Goal: Transaction & Acquisition: Purchase product/service

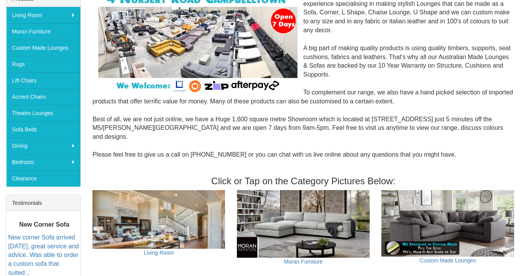
scroll to position [129, 0]
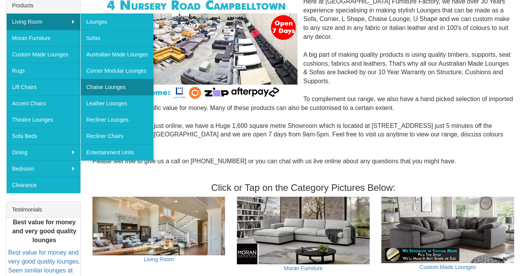
click at [136, 85] on link "Chaise Lounges" at bounding box center [116, 87] width 73 height 16
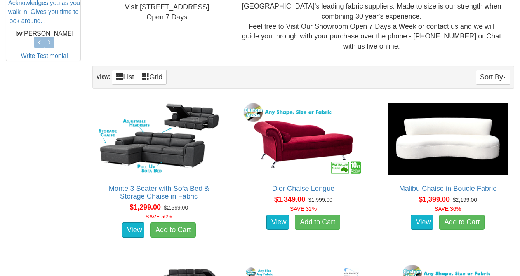
scroll to position [403, 0]
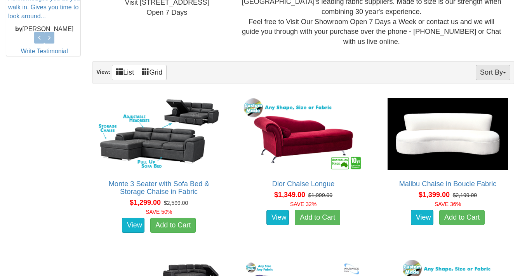
click at [504, 65] on button "Sort By" at bounding box center [493, 72] width 35 height 15
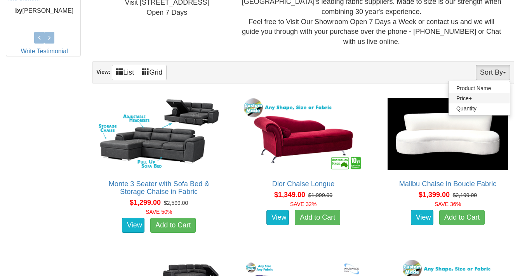
click at [467, 93] on link "Price+" at bounding box center [479, 98] width 61 height 10
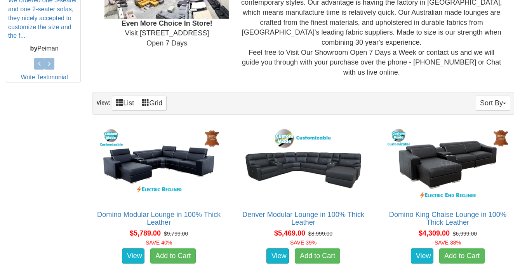
scroll to position [372, 0]
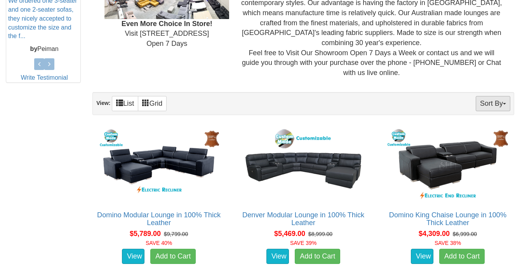
click at [504, 96] on button "Sort By" at bounding box center [493, 103] width 35 height 15
click at [464, 124] on link "Price-" at bounding box center [479, 129] width 61 height 10
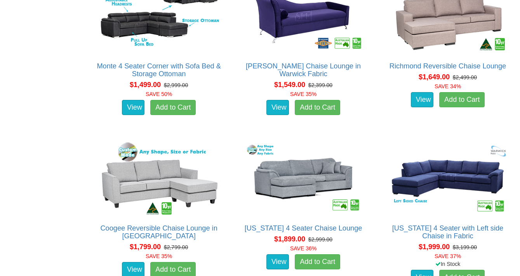
scroll to position [700, 0]
